Goal: Task Accomplishment & Management: Manage account settings

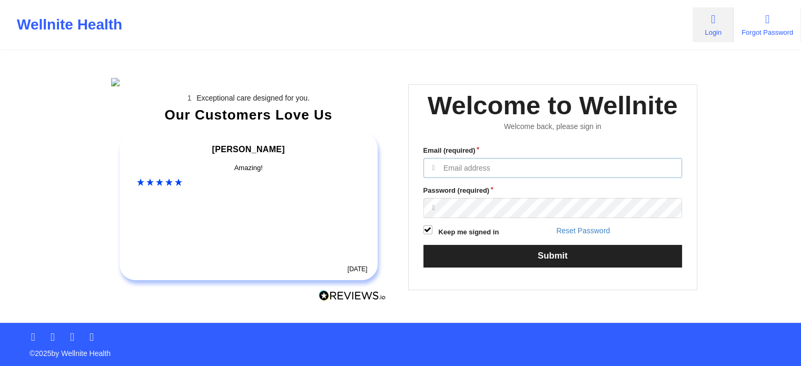
click at [537, 178] on input "Email (required)" at bounding box center [552, 168] width 259 height 20
